Goal: Information Seeking & Learning: Find specific fact

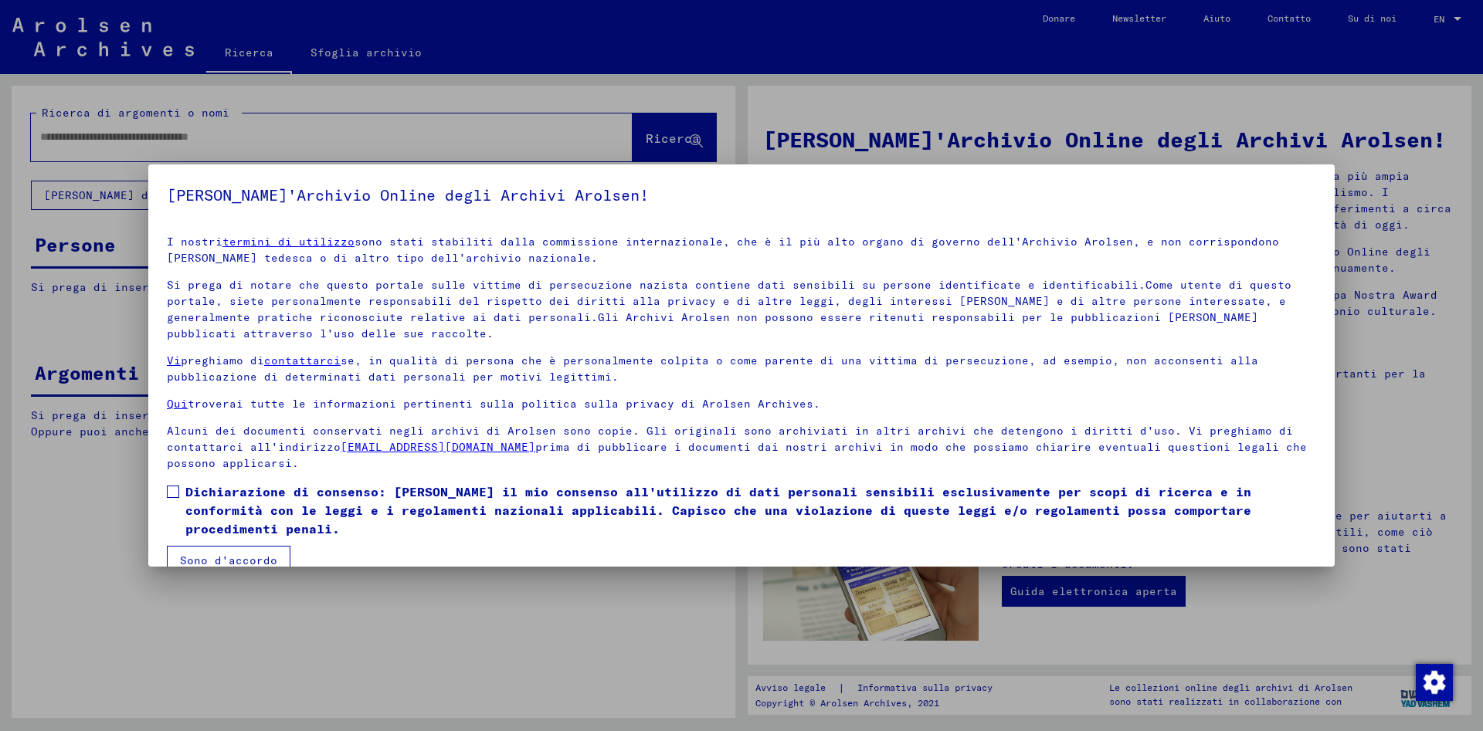
scroll to position [27, 0]
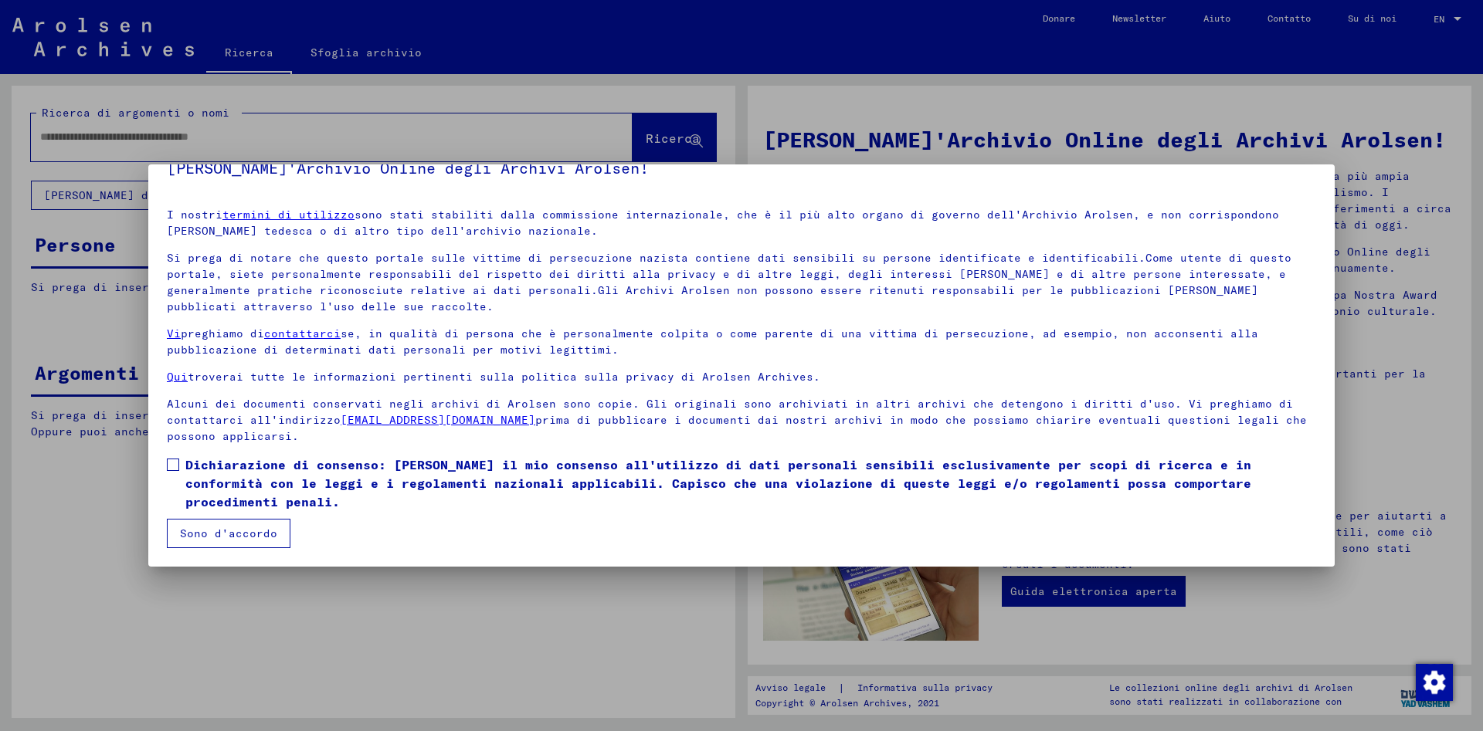
click at [176, 462] on span at bounding box center [173, 465] width 12 height 12
click at [229, 531] on button "Sono d'accordo" at bounding box center [229, 533] width 124 height 29
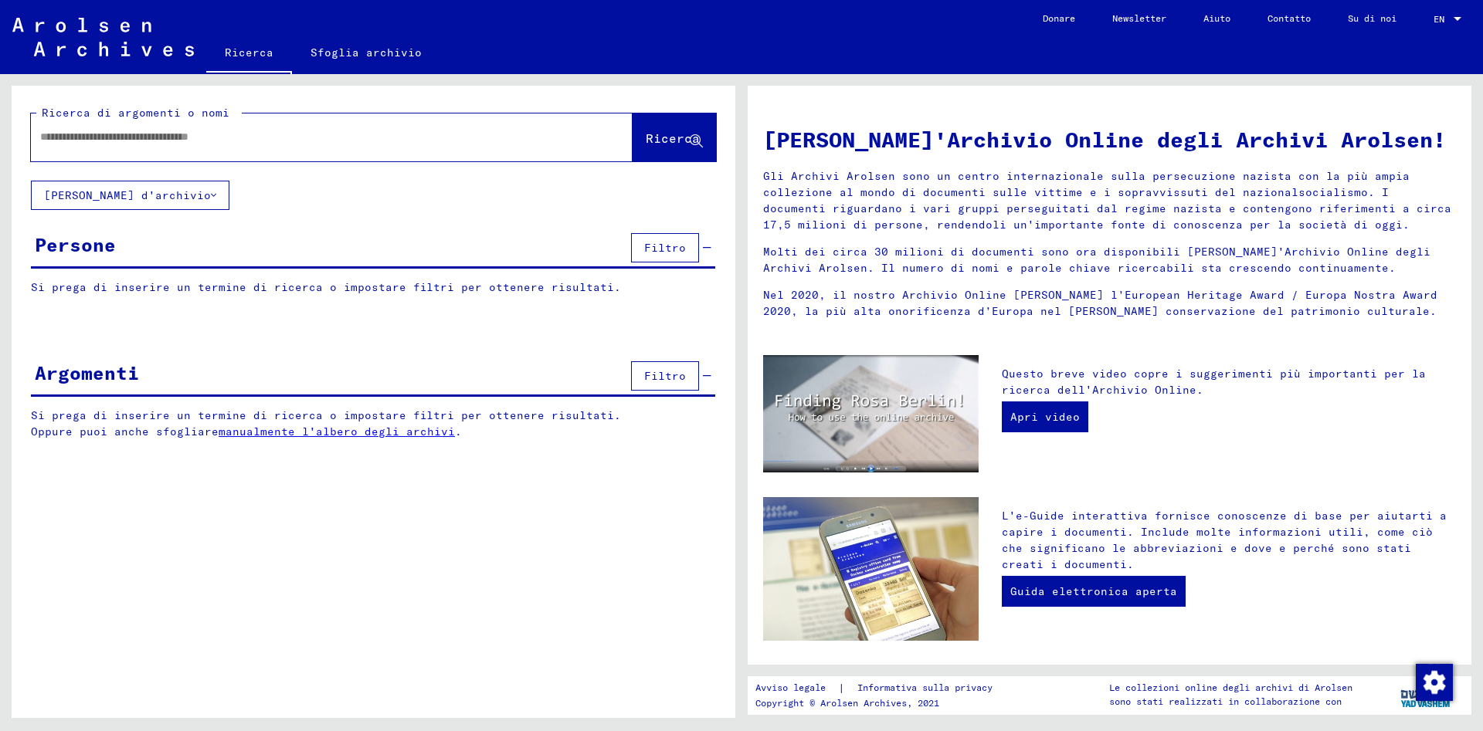
click at [73, 132] on input "text" at bounding box center [313, 137] width 546 height 16
type input "**********"
click at [686, 131] on span "Ricerca" at bounding box center [673, 138] width 54 height 15
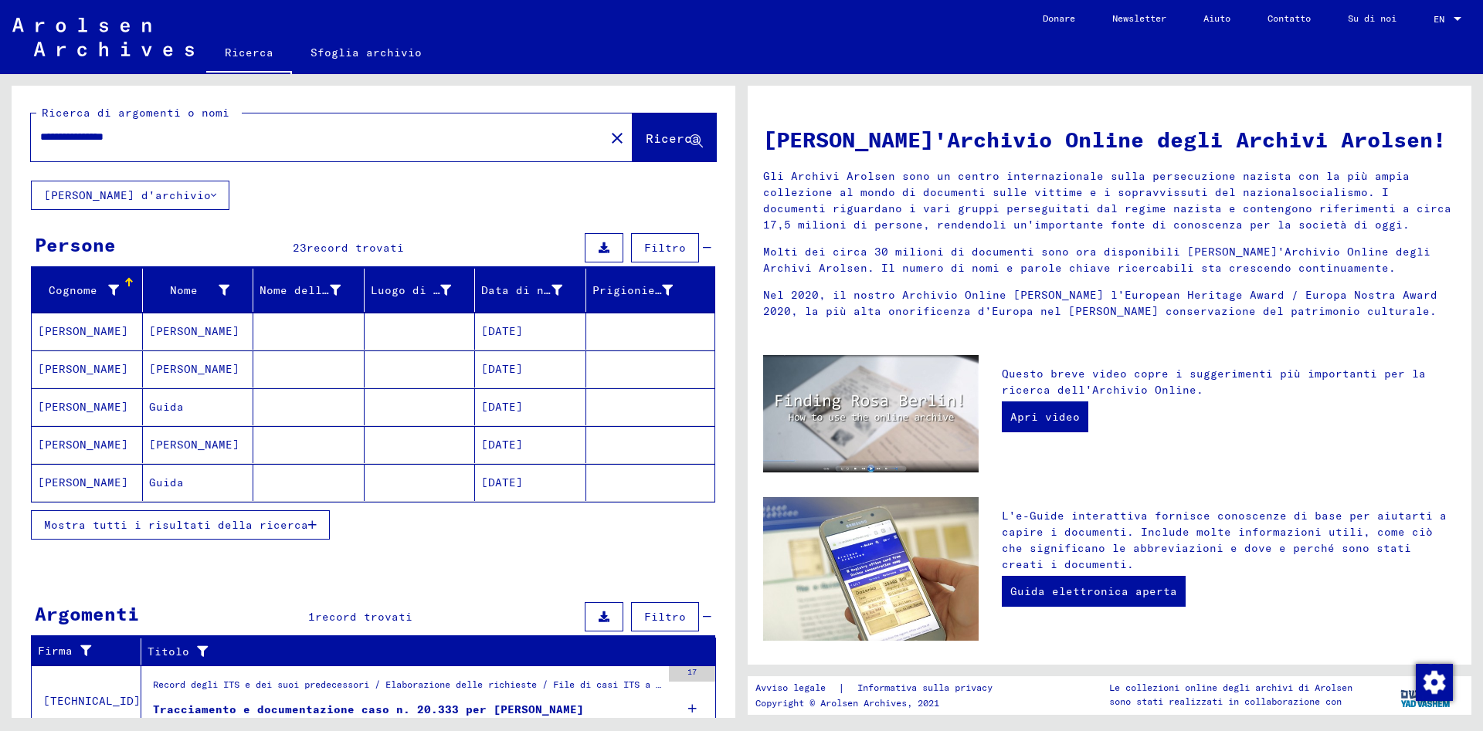
click at [513, 325] on mat-cell "[DATE]" at bounding box center [530, 331] width 111 height 37
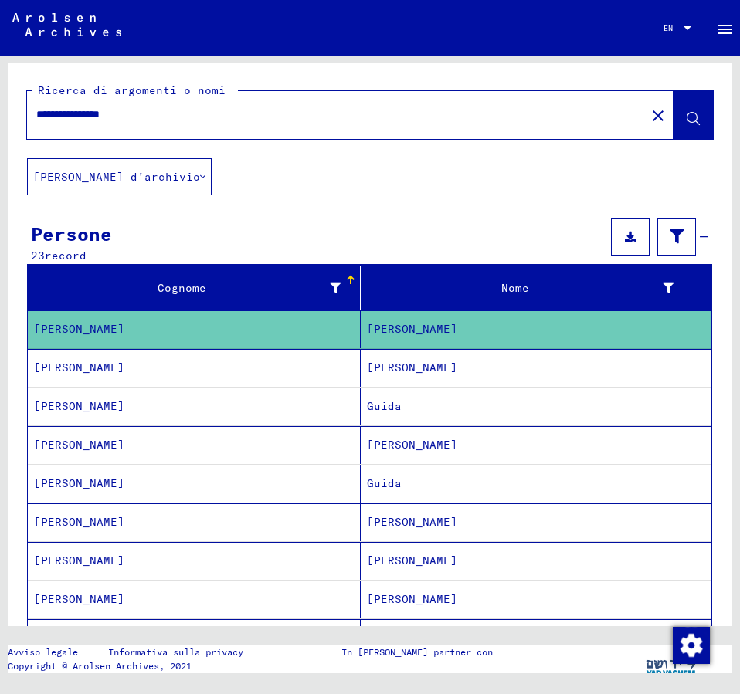
click at [389, 404] on mat-cell "Guida" at bounding box center [536, 407] width 351 height 38
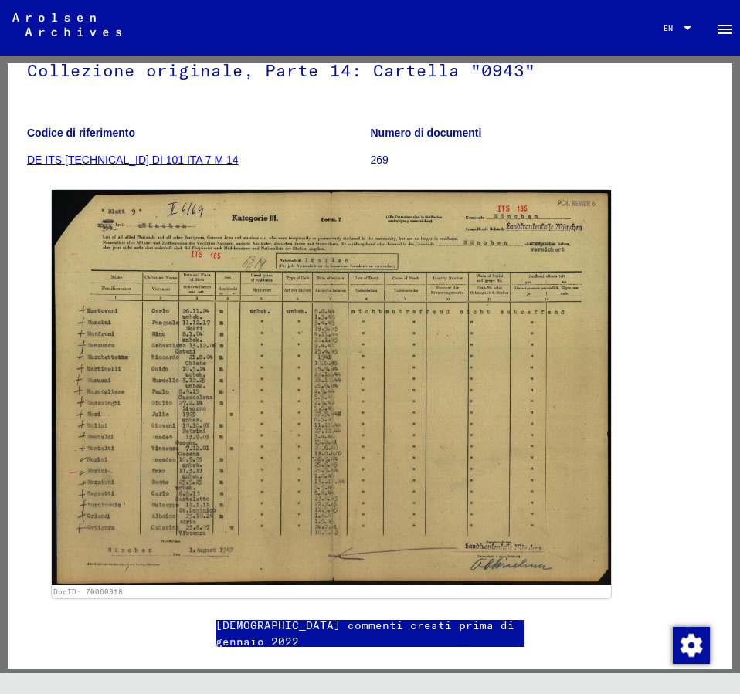
scroll to position [167, 0]
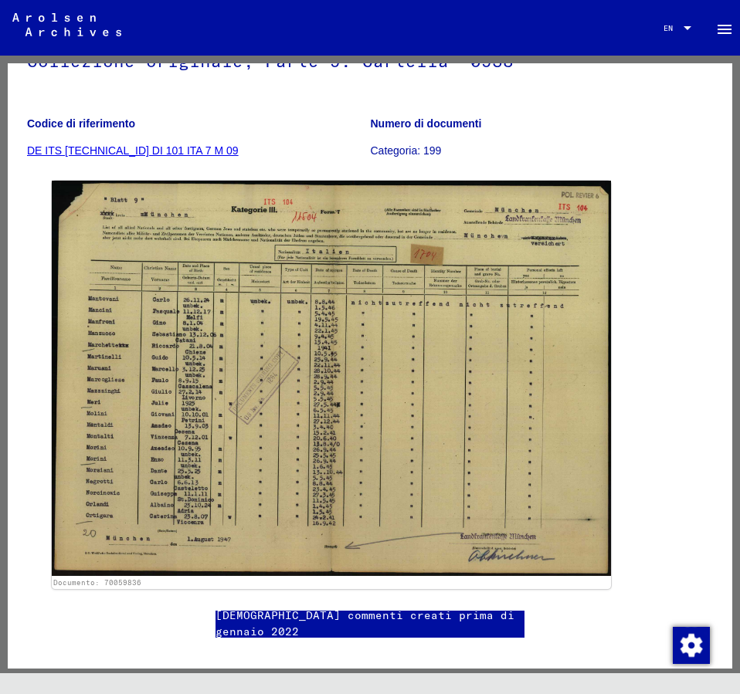
scroll to position [167, 0]
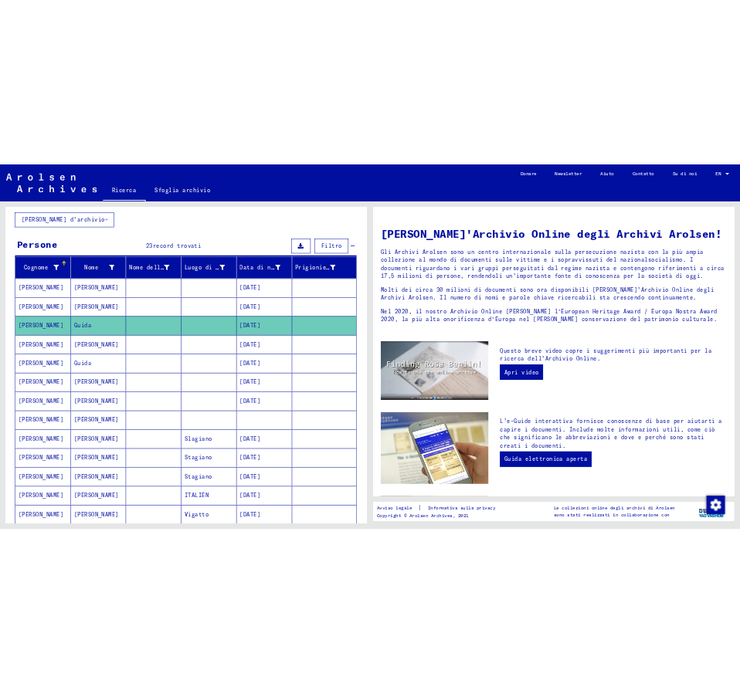
scroll to position [167, 0]
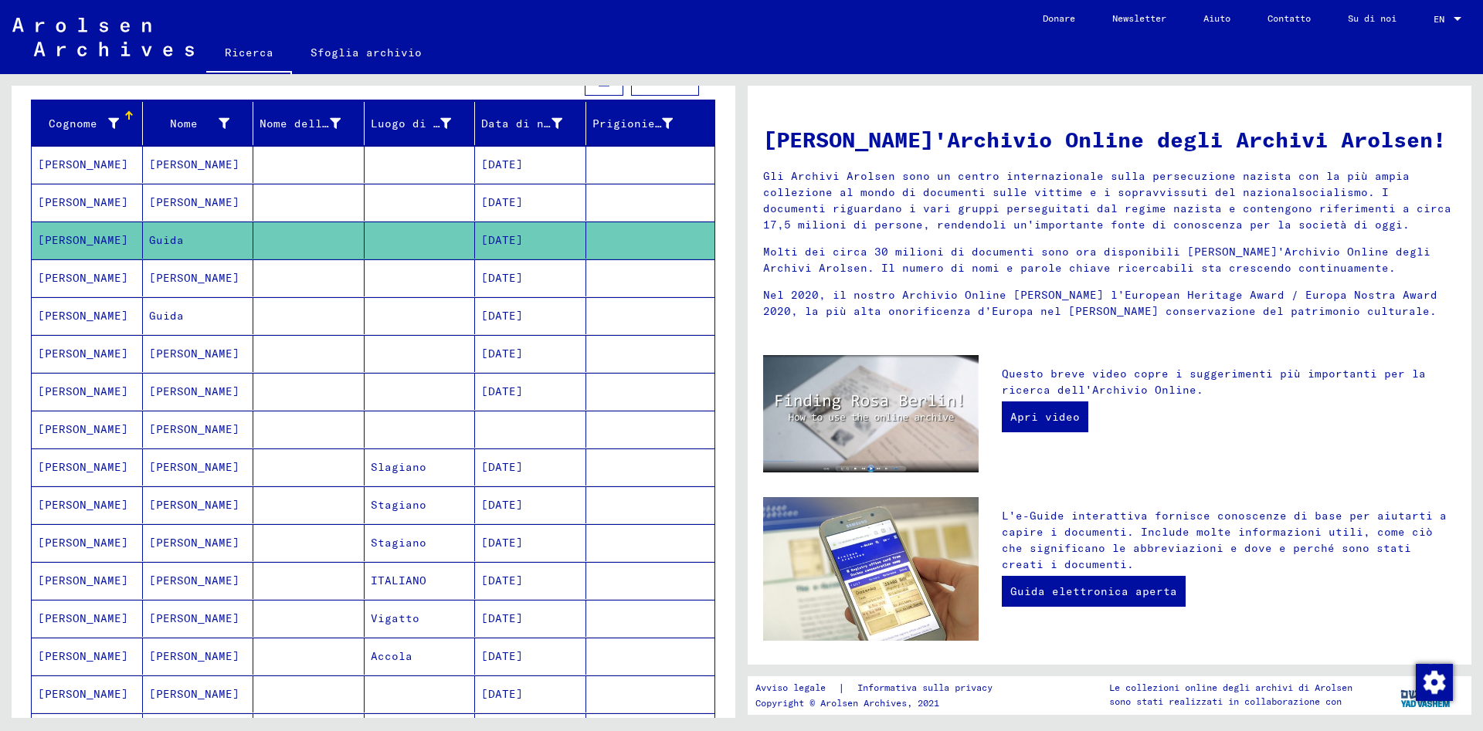
click at [524, 467] on mat-cell "[DATE]" at bounding box center [530, 467] width 111 height 37
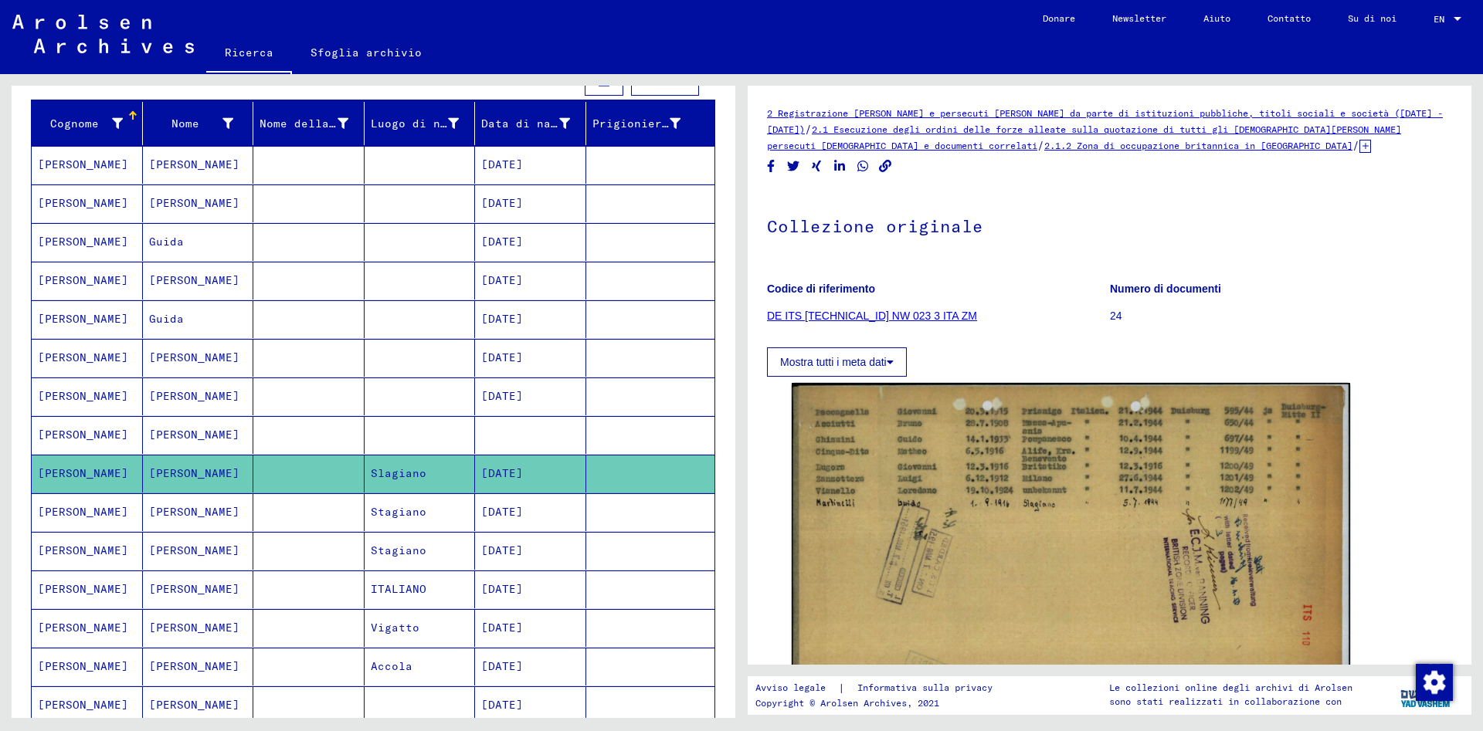
click at [551, 506] on mat-cell "[DATE]" at bounding box center [530, 513] width 111 height 38
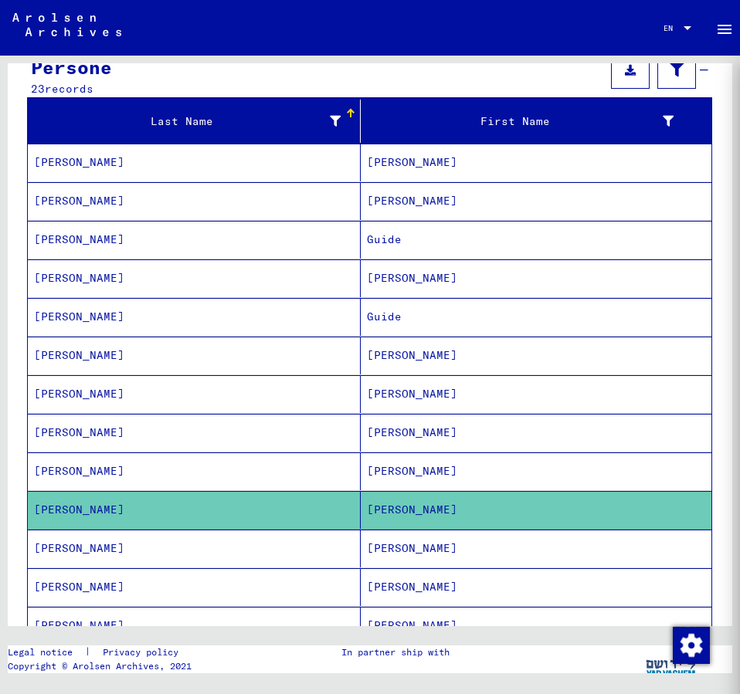
scroll to position [178, 0]
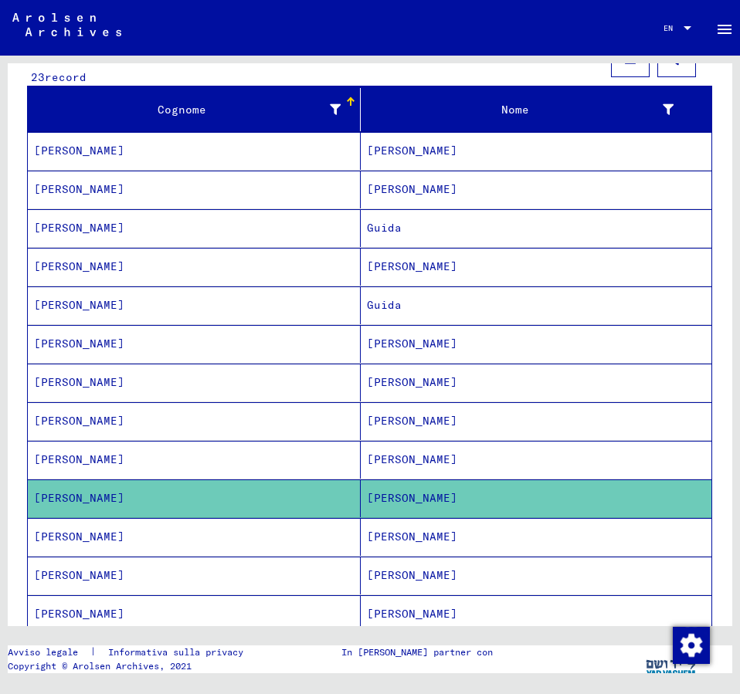
click at [402, 495] on mat-cell "[PERSON_NAME]" at bounding box center [536, 499] width 351 height 38
